Goal: Information Seeking & Learning: Learn about a topic

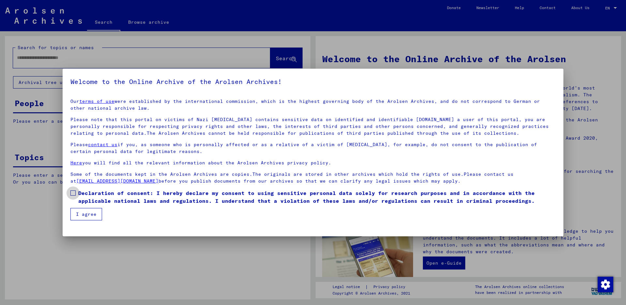
click at [74, 193] on span at bounding box center [72, 193] width 5 height 5
click at [85, 215] on button "I agree" at bounding box center [86, 214] width 32 height 12
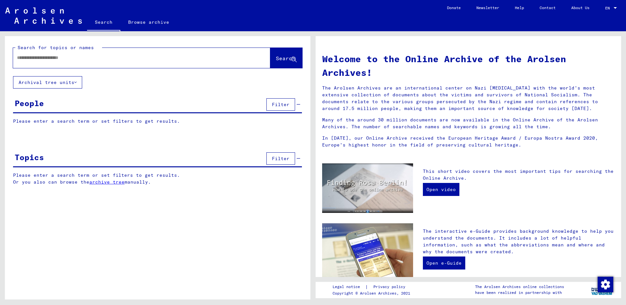
click at [111, 181] on link "archive tree" at bounding box center [106, 182] width 35 height 6
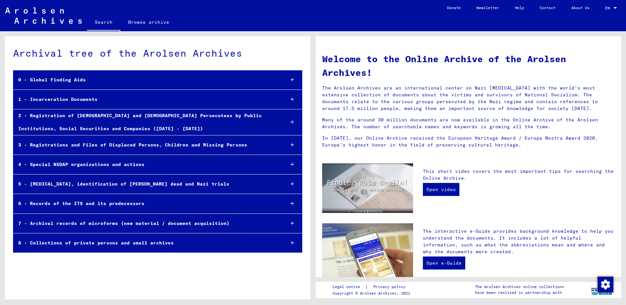
click at [76, 99] on div "1 - Incarceration Documents" at bounding box center [146, 99] width 266 height 13
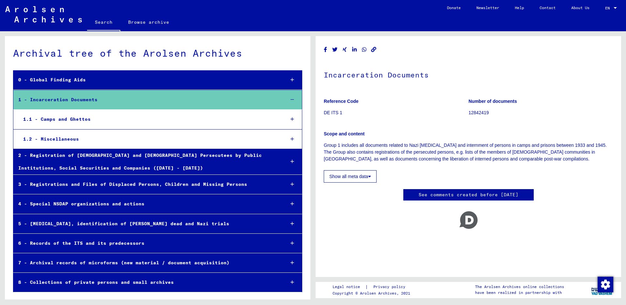
click at [66, 116] on div "1.1 - Camps and Ghettos" at bounding box center [148, 119] width 261 height 13
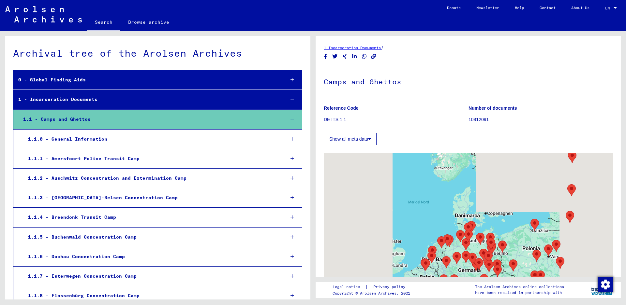
click at [65, 176] on div "1.1.2 - Auschwitz Concentration and Extermination Camp" at bounding box center [151, 178] width 257 height 13
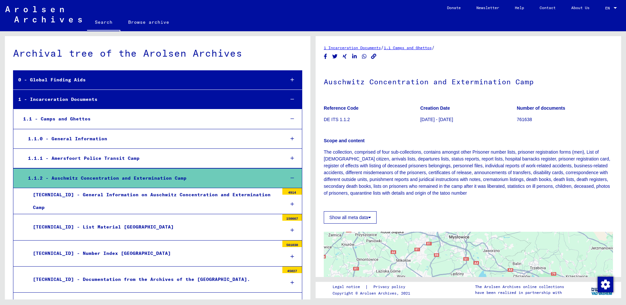
click at [74, 250] on div "[TECHNICAL_ID] - Number Index [GEOGRAPHIC_DATA]" at bounding box center [153, 253] width 251 height 13
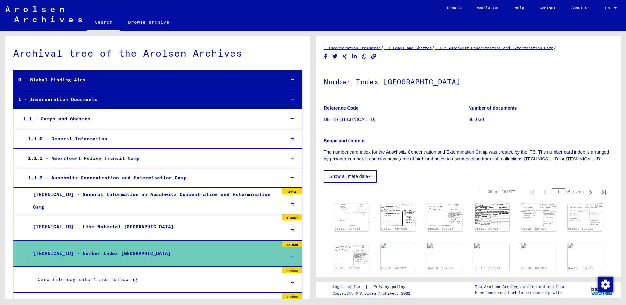
click at [95, 300] on div "Card file segments 501 and following" at bounding box center [156, 306] width 246 height 13
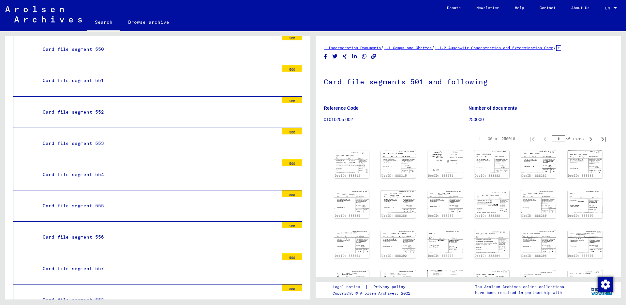
scroll to position [1826, 0]
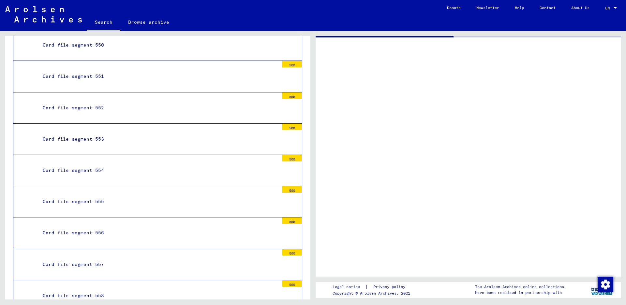
scroll to position [1825, 0]
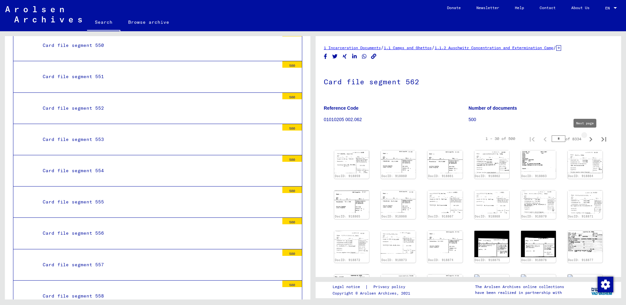
click at [589, 139] on icon "Next page" at bounding box center [590, 139] width 3 height 5
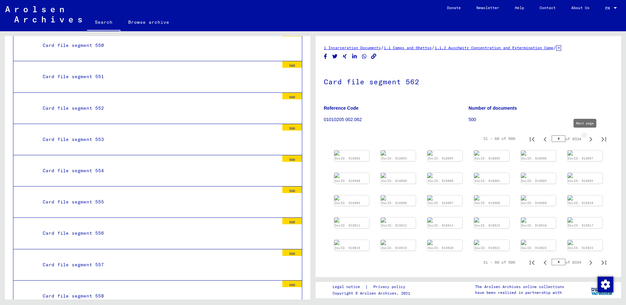
type input "*"
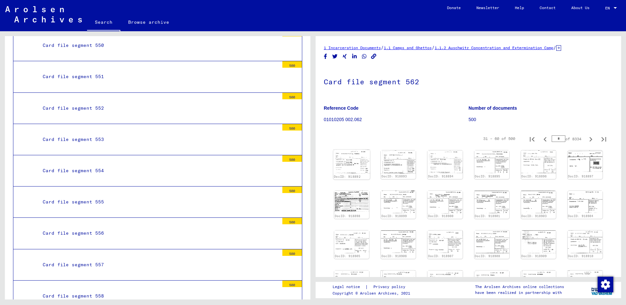
click at [340, 160] on img at bounding box center [351, 162] width 37 height 24
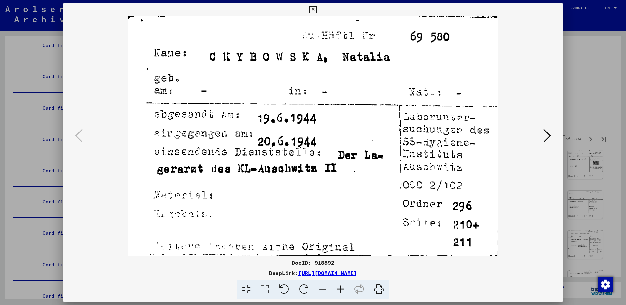
click at [542, 132] on button at bounding box center [547, 136] width 12 height 19
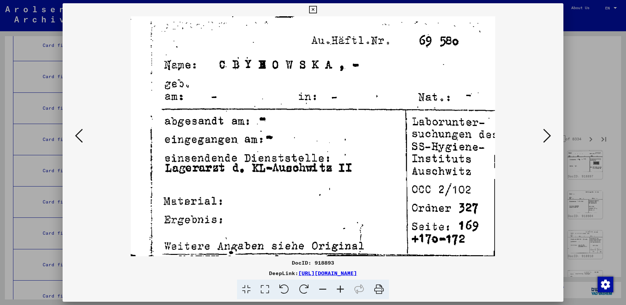
click at [542, 132] on button at bounding box center [547, 136] width 12 height 19
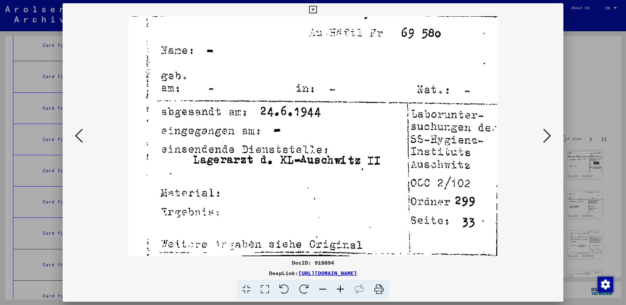
click at [542, 132] on button at bounding box center [547, 136] width 12 height 19
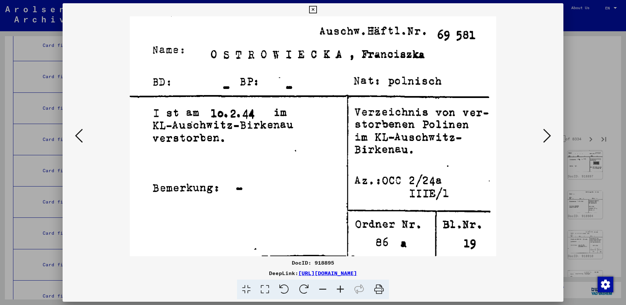
click at [542, 132] on button at bounding box center [547, 136] width 12 height 19
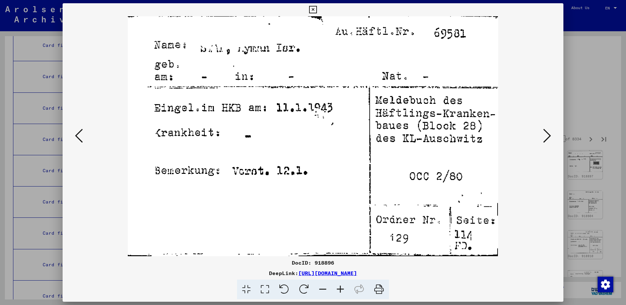
click at [542, 132] on button at bounding box center [547, 136] width 12 height 19
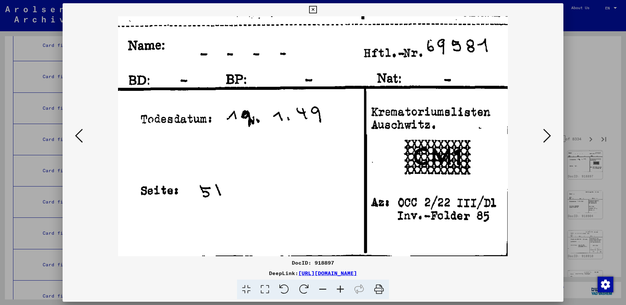
click at [82, 133] on icon at bounding box center [79, 136] width 8 height 16
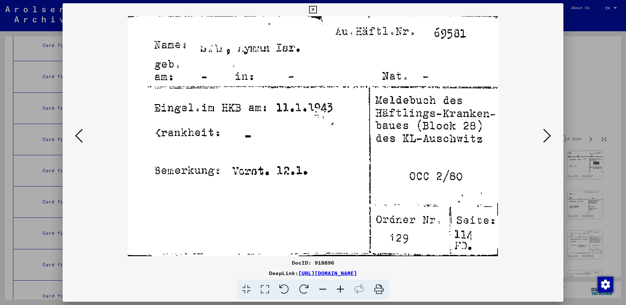
click at [544, 137] on icon at bounding box center [547, 136] width 8 height 16
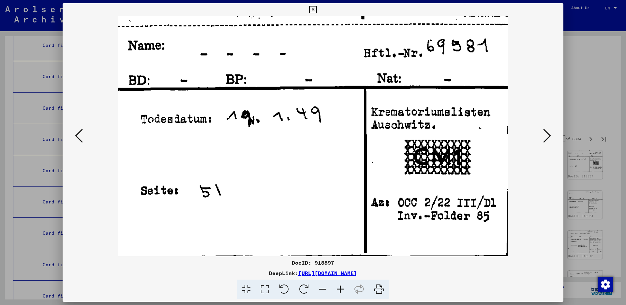
click at [544, 137] on icon at bounding box center [547, 136] width 8 height 16
